Goal: Find specific page/section: Find specific page/section

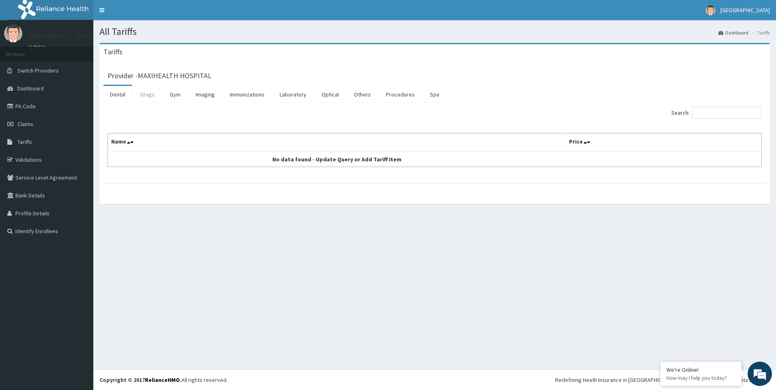
click at [143, 98] on link "Drugs" at bounding box center [147, 94] width 27 height 17
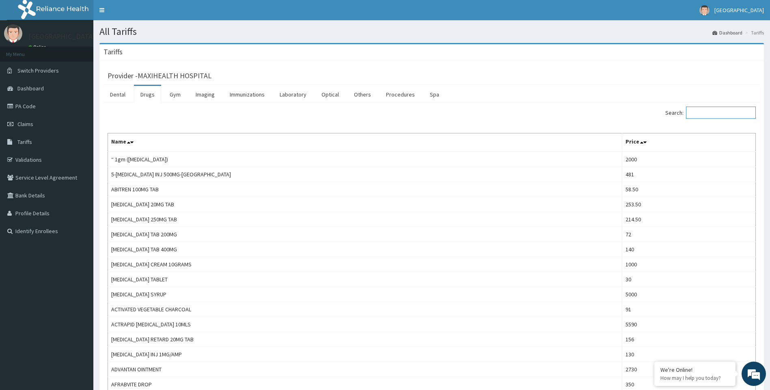
click at [701, 113] on input "Search:" at bounding box center [721, 113] width 70 height 12
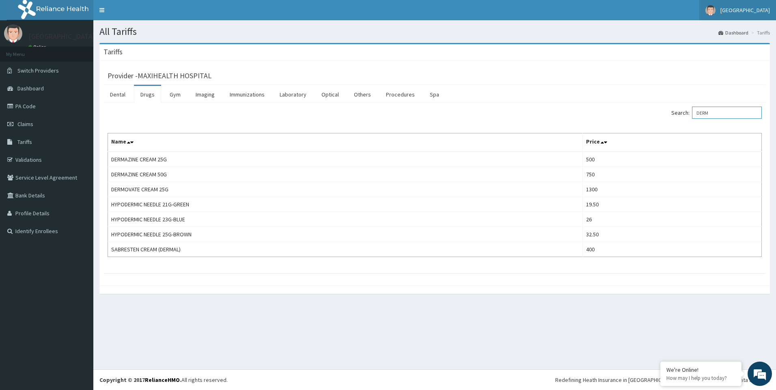
type input "DERM"
